Goal: Task Accomplishment & Management: Use online tool/utility

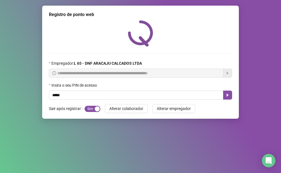
type input "*****"
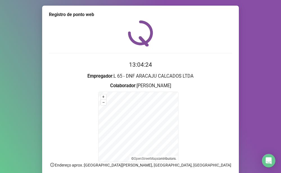
scroll to position [45, 0]
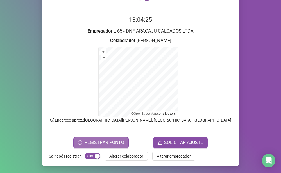
click at [118, 140] on span "REGISTRAR PONTO" at bounding box center [105, 142] width 40 height 7
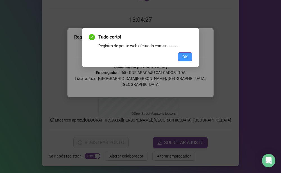
click at [187, 58] on span "OK" at bounding box center [184, 57] width 5 height 6
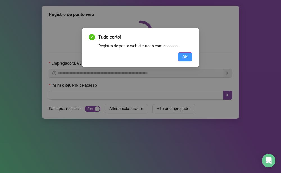
scroll to position [0, 0]
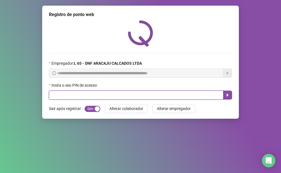
click at [66, 97] on input "text" at bounding box center [136, 94] width 174 height 9
type input "*****"
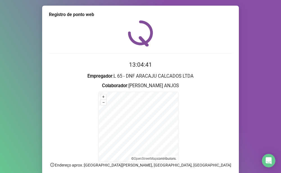
scroll to position [45, 0]
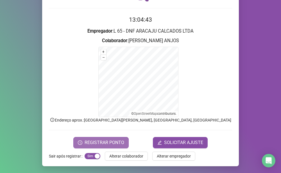
click at [106, 138] on button "REGISTRAR PONTO" at bounding box center [100, 142] width 55 height 11
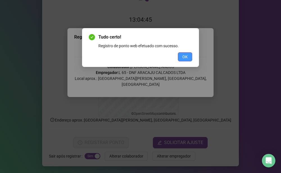
click at [180, 56] on button "OK" at bounding box center [185, 56] width 14 height 9
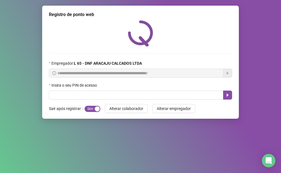
scroll to position [0, 0]
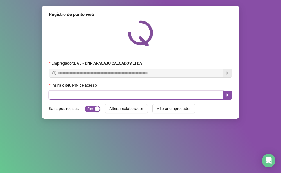
click at [79, 94] on input "text" at bounding box center [136, 94] width 174 height 9
type input "*****"
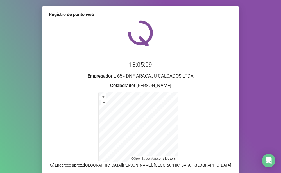
scroll to position [45, 0]
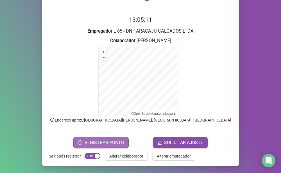
click at [100, 143] on span "REGISTRAR PONTO" at bounding box center [105, 142] width 40 height 7
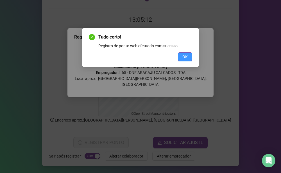
click at [186, 57] on span "OK" at bounding box center [184, 57] width 5 height 6
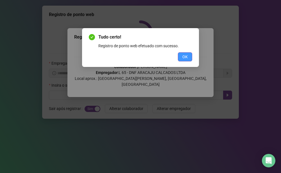
scroll to position [0, 0]
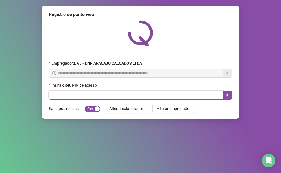
click at [58, 95] on input "text" at bounding box center [136, 94] width 174 height 9
type input "*****"
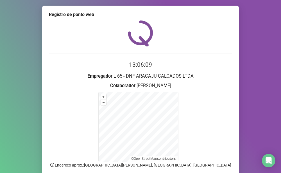
scroll to position [45, 0]
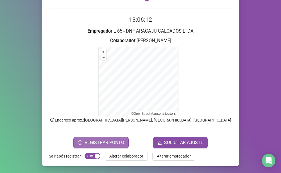
click at [114, 143] on span "REGISTRAR PONTO" at bounding box center [105, 142] width 40 height 7
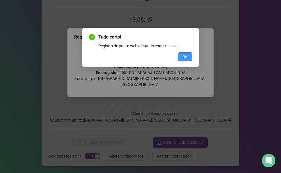
click at [181, 57] on button "OK" at bounding box center [185, 56] width 14 height 9
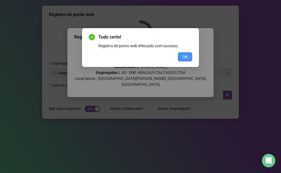
scroll to position [0, 0]
